Goal: Transaction & Acquisition: Download file/media

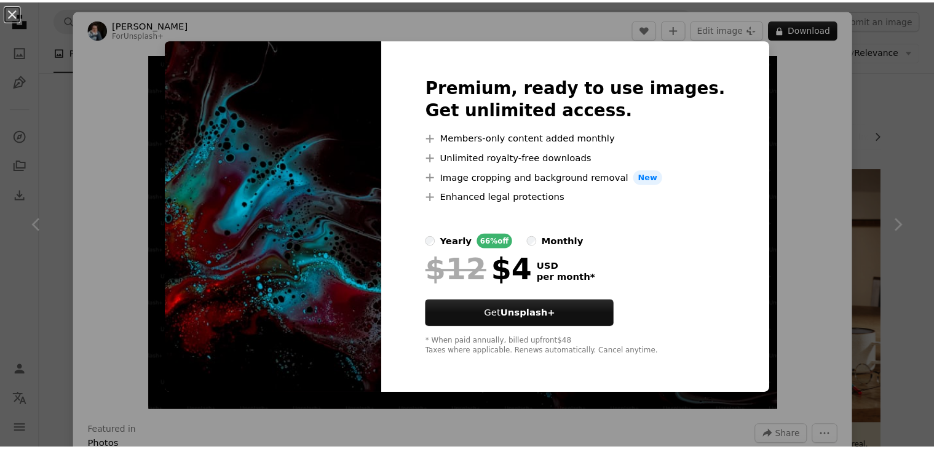
scroll to position [861, 0]
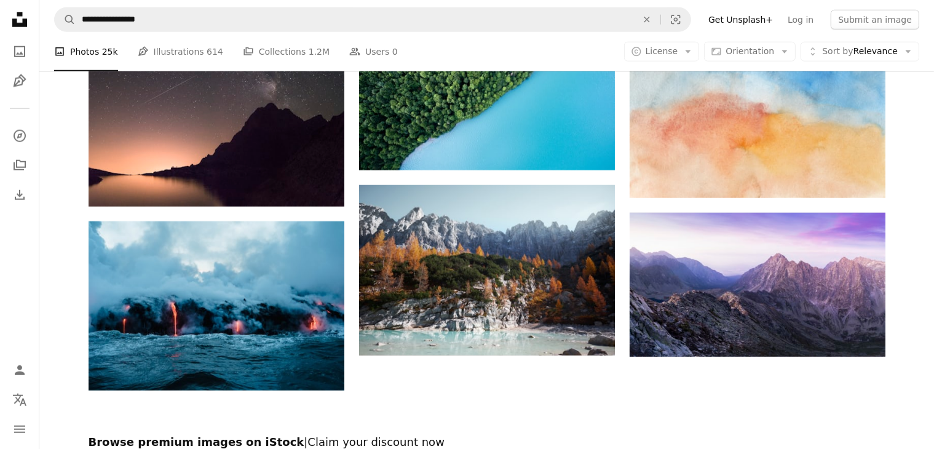
scroll to position [1217, 0]
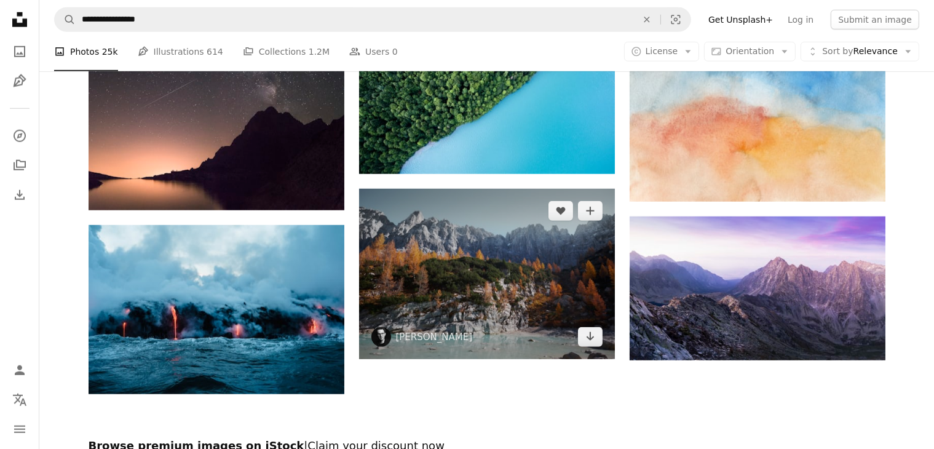
click at [460, 297] on img at bounding box center [487, 274] width 256 height 170
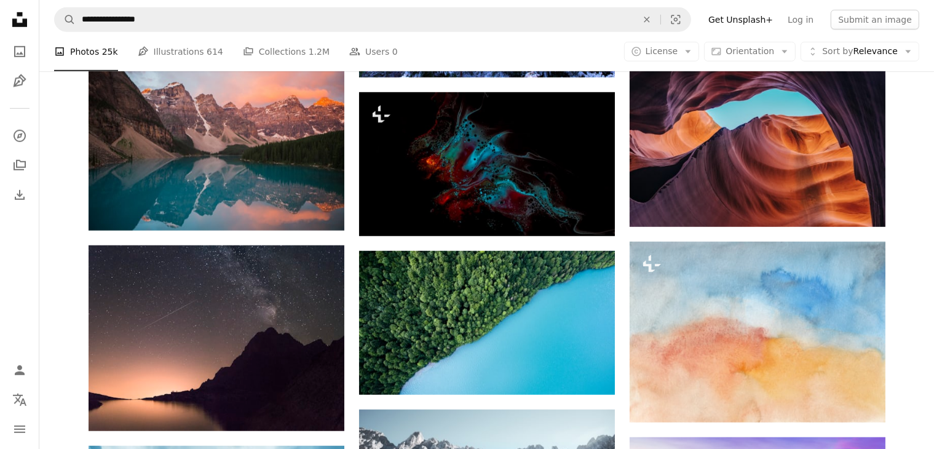
scroll to position [1032, 0]
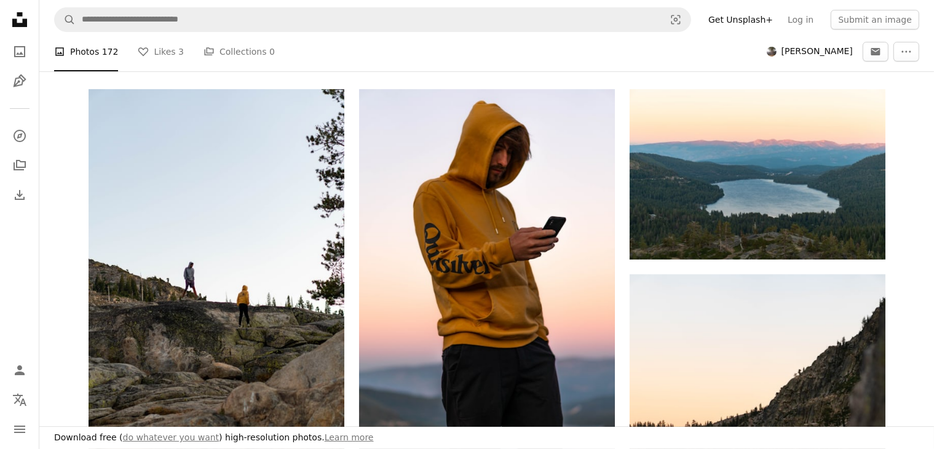
scroll to position [246, 0]
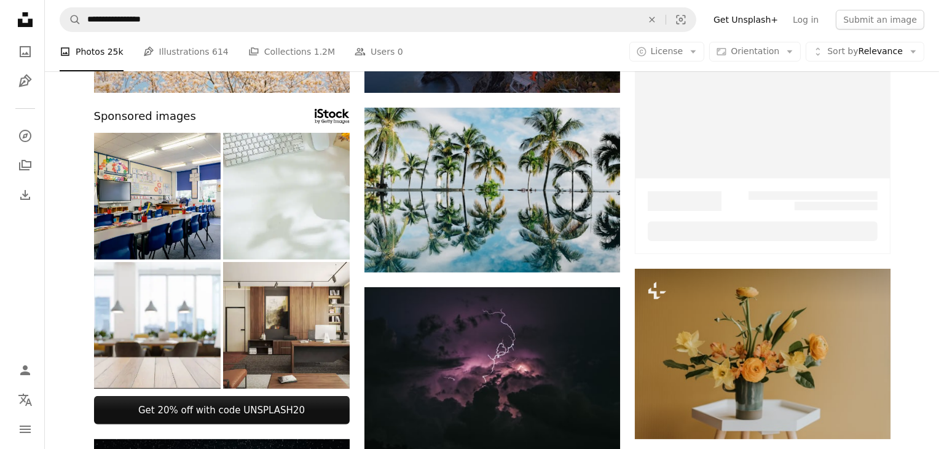
scroll to position [1032, 0]
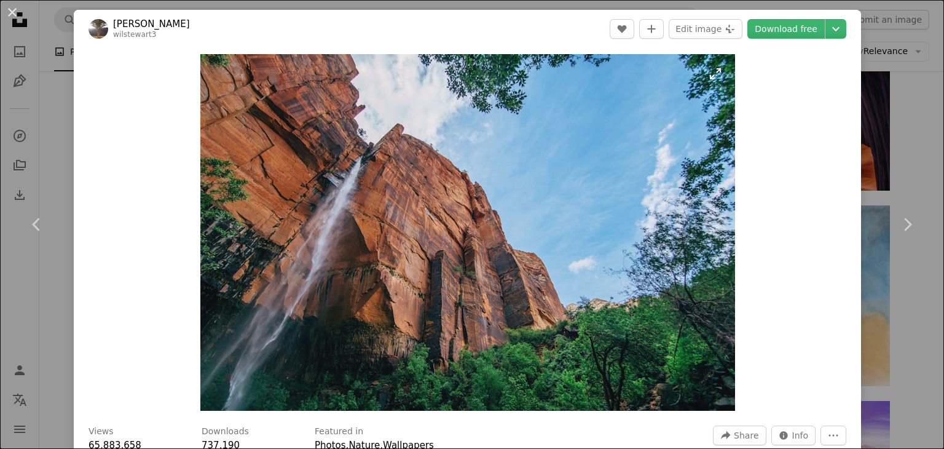
click at [408, 176] on img "Zoom in on this image" at bounding box center [467, 232] width 535 height 357
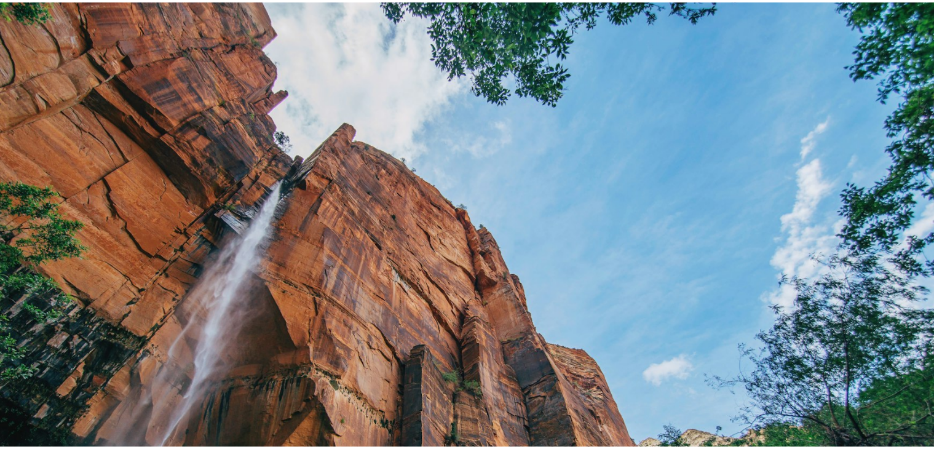
scroll to position [87, 0]
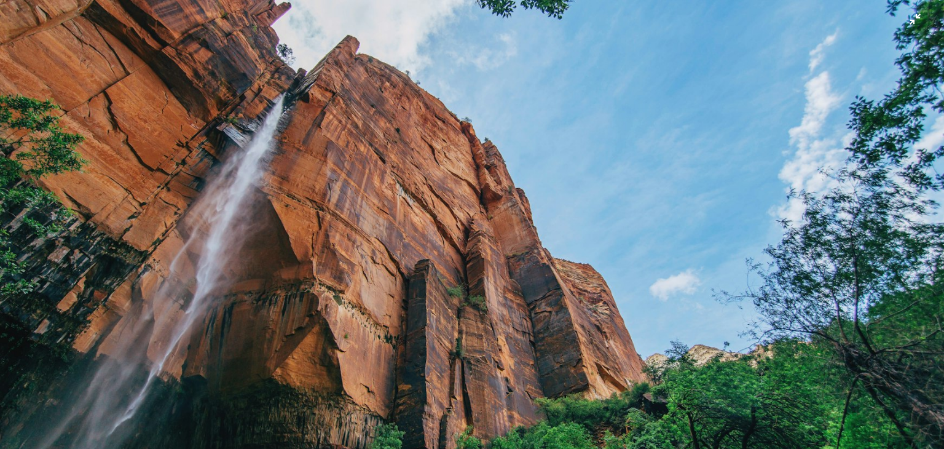
click at [408, 176] on img "Zoom out on this image" at bounding box center [472, 228] width 946 height 630
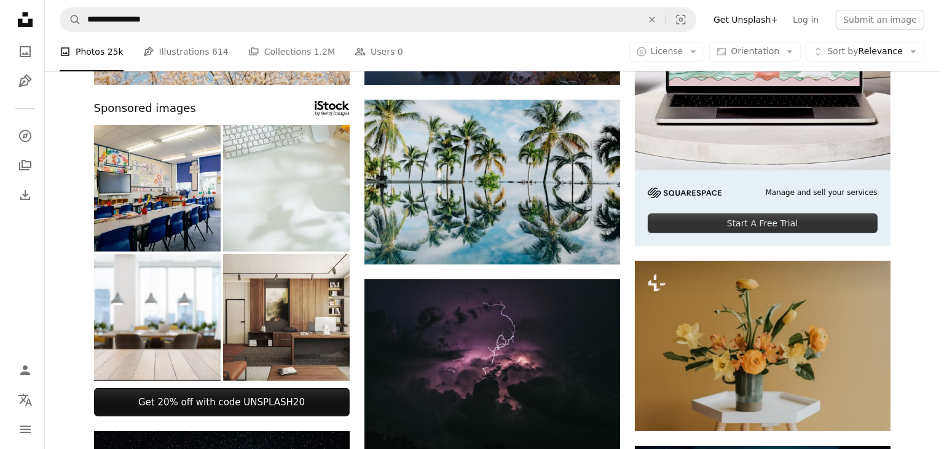
scroll to position [294, 0]
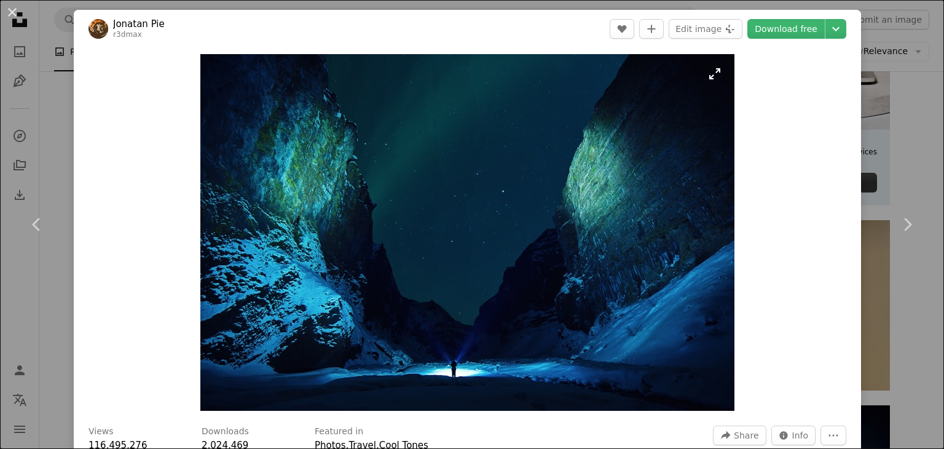
click at [471, 219] on img "Zoom in on this image" at bounding box center [467, 232] width 534 height 357
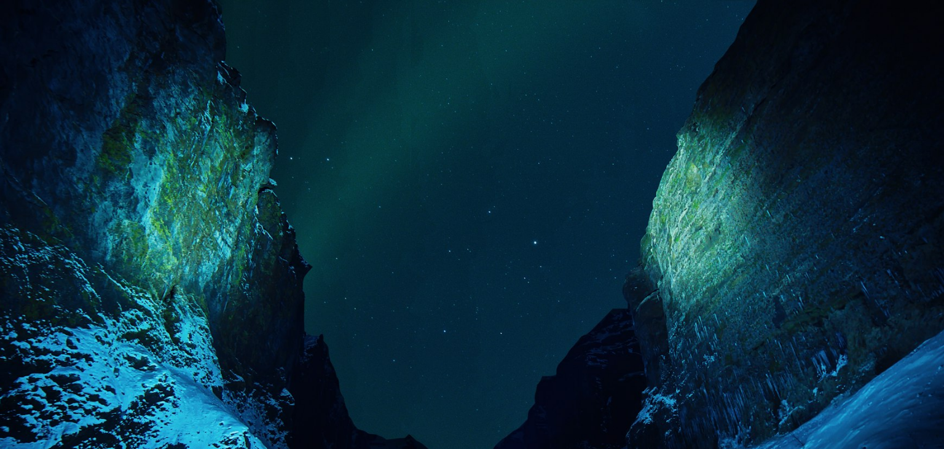
click at [471, 219] on img "Zoom out on this image" at bounding box center [472, 314] width 946 height 631
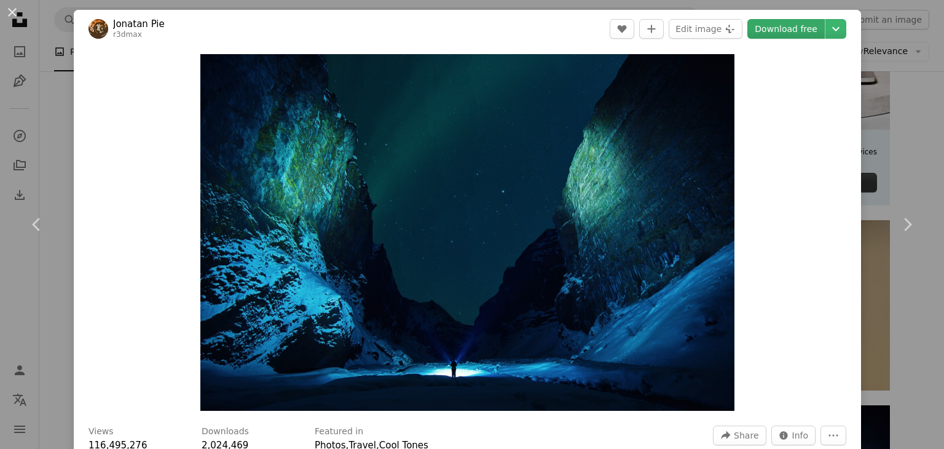
click at [788, 30] on link "Download free" at bounding box center [786, 29] width 77 height 20
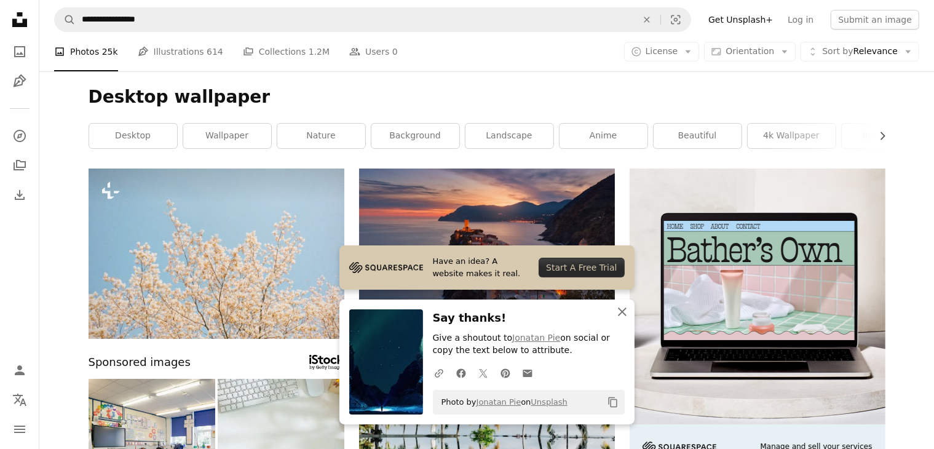
click at [619, 315] on icon "An X shape" at bounding box center [622, 311] width 15 height 15
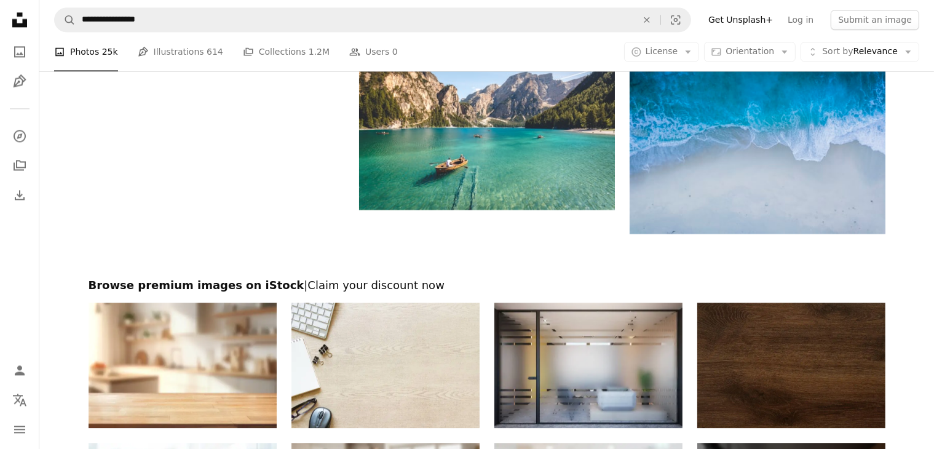
scroll to position [2828, 0]
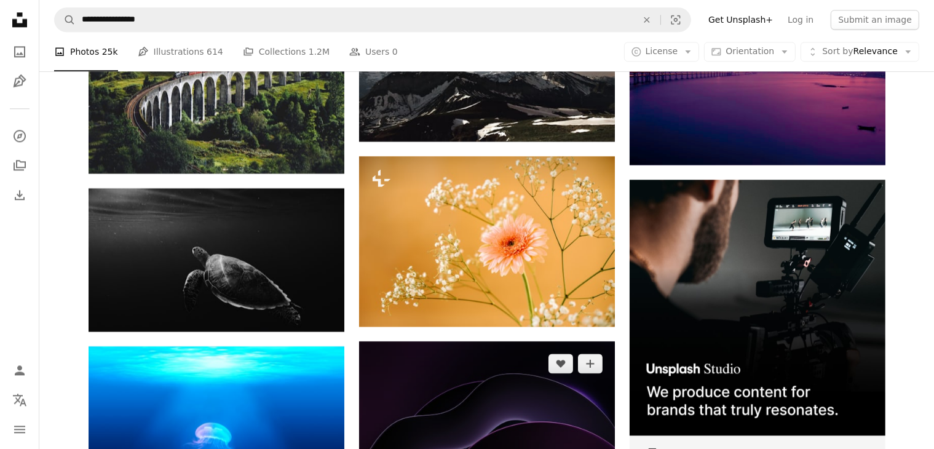
scroll to position [3073, 0]
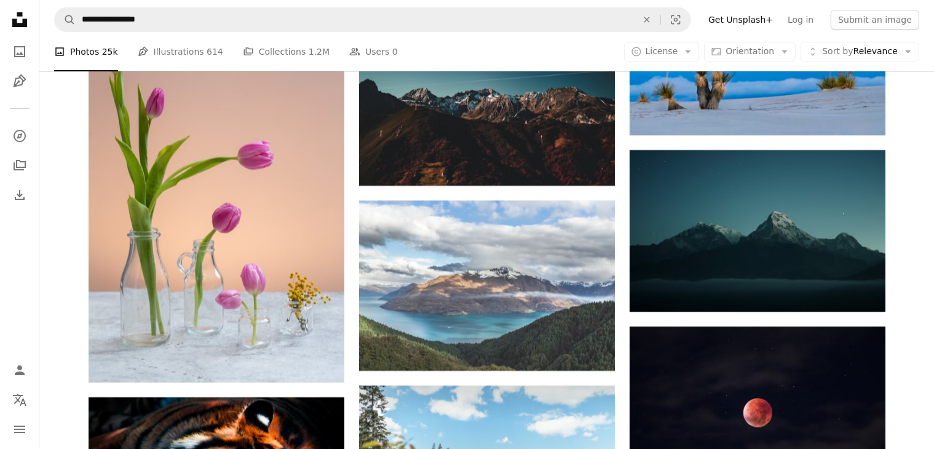
scroll to position [4549, 0]
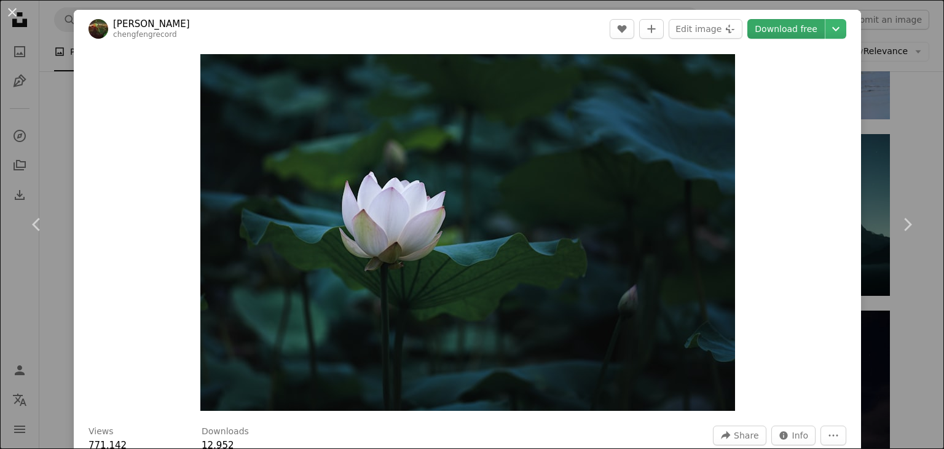
drag, startPoint x: 515, startPoint y: 180, endPoint x: 762, endPoint y: 25, distance: 292.0
click at [762, 25] on link "Download free" at bounding box center [786, 29] width 77 height 20
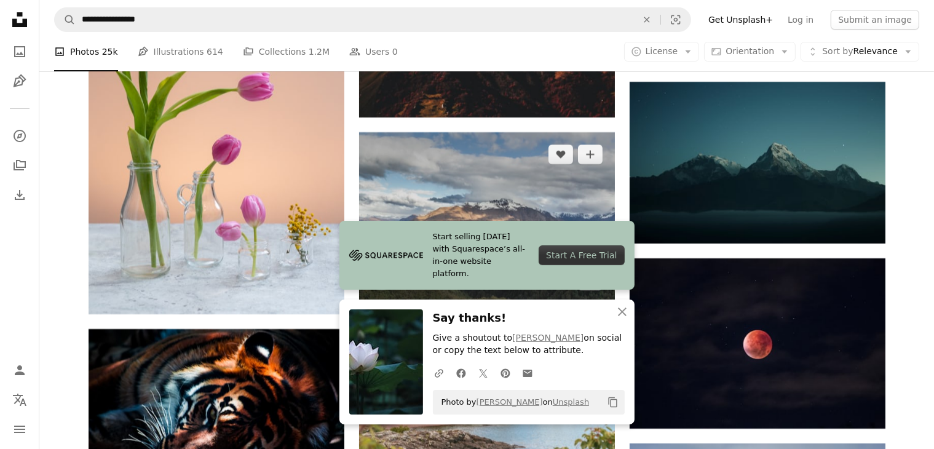
scroll to position [4856, 0]
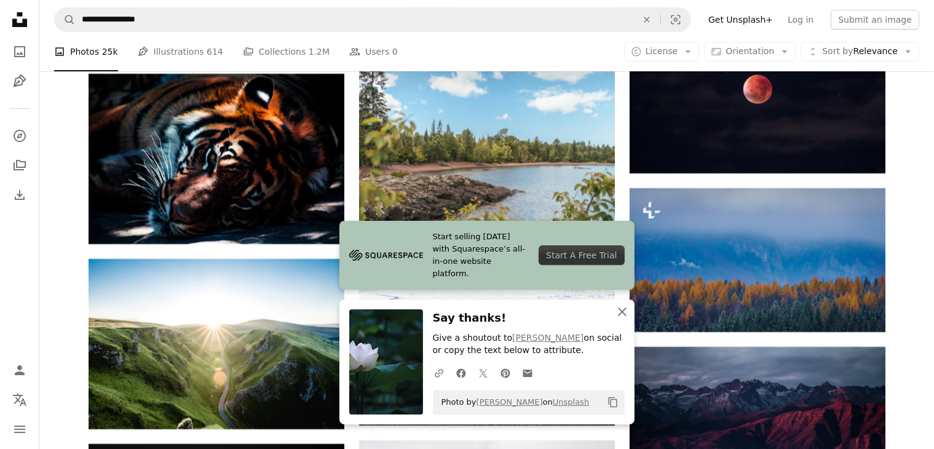
click at [617, 315] on icon "An X shape" at bounding box center [622, 311] width 15 height 15
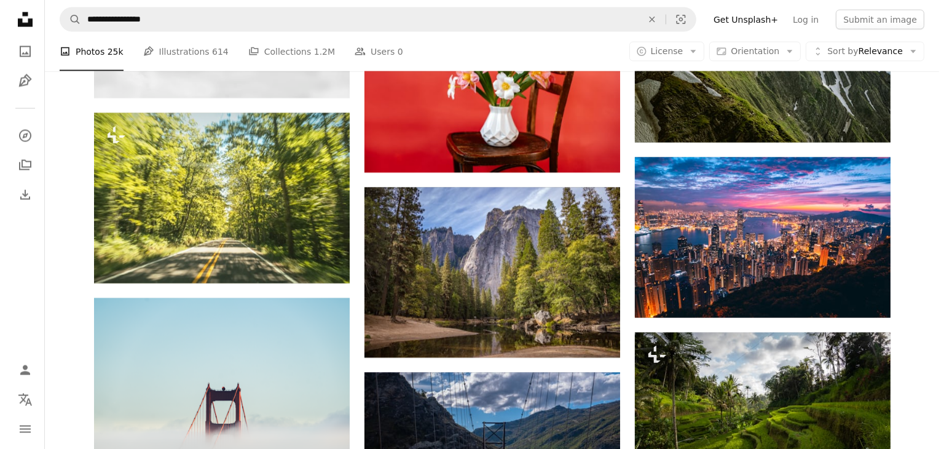
scroll to position [16230, 0]
